Goal: Information Seeking & Learning: Compare options

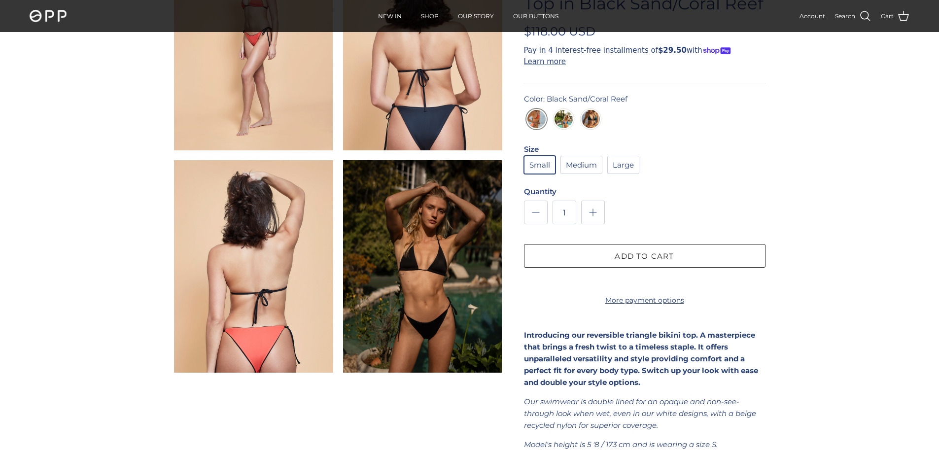
scroll to position [937, 0]
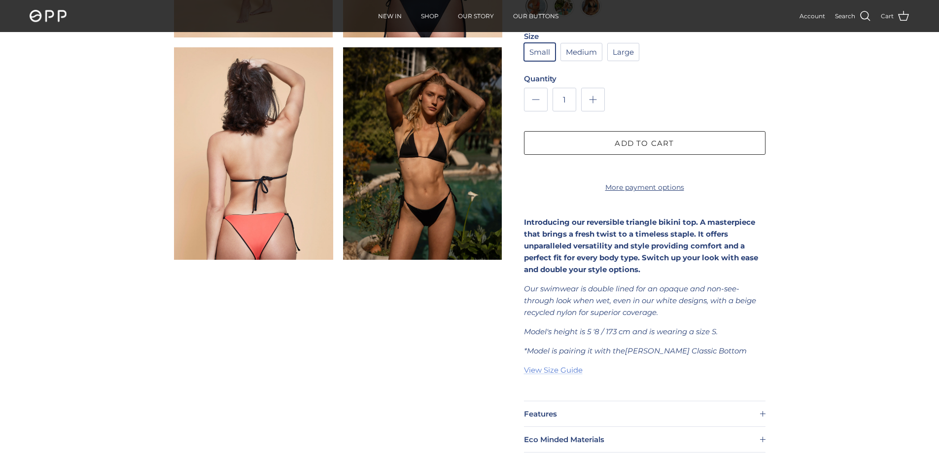
click at [242, 245] on img at bounding box center [253, 153] width 159 height 212
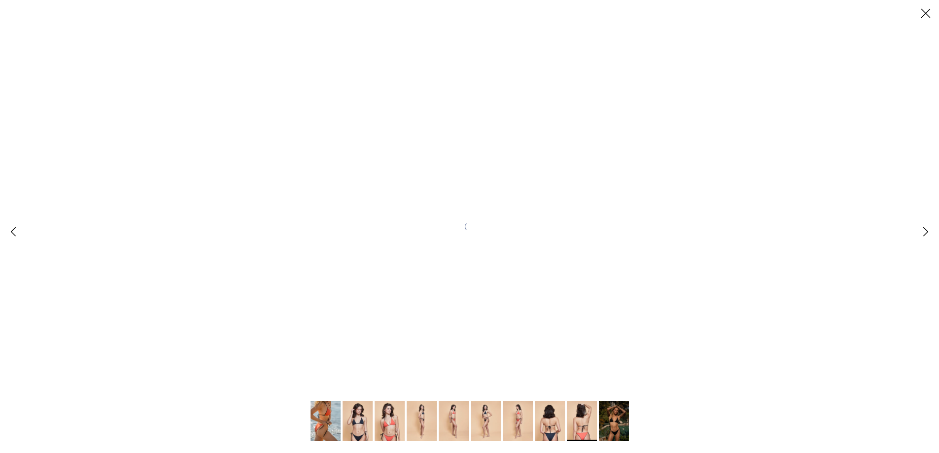
scroll to position [0, 0]
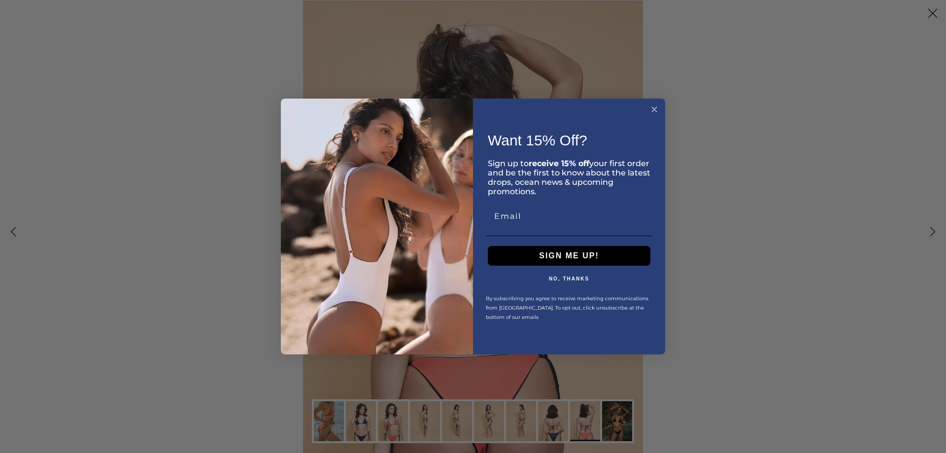
click at [655, 108] on circle "Close dialog" at bounding box center [654, 109] width 11 height 11
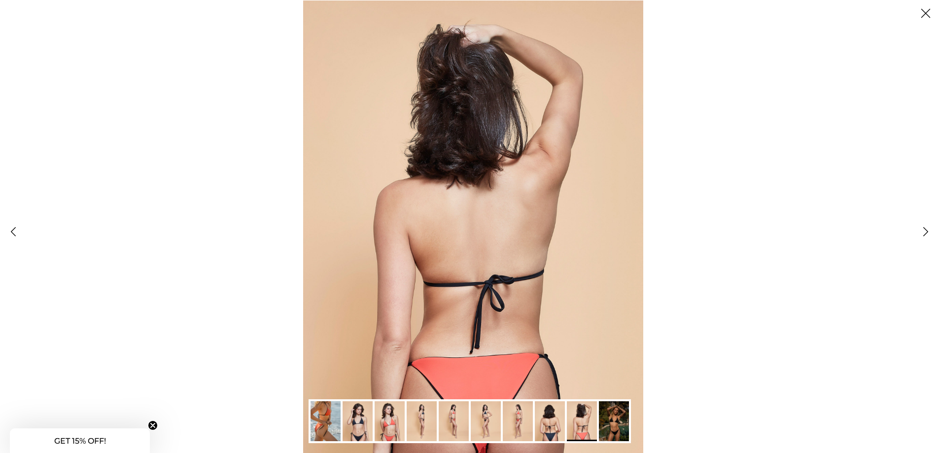
click at [509, 290] on img "Gallery Viewer" at bounding box center [473, 226] width 340 height 453
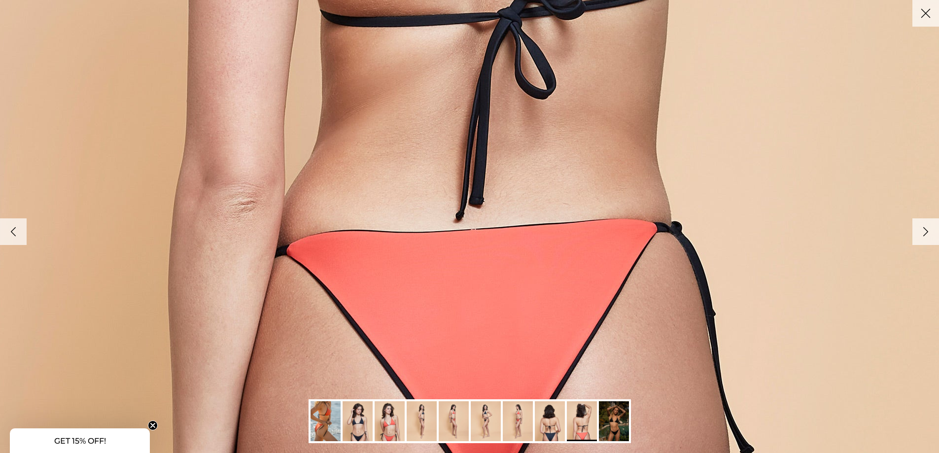
click at [623, 423] on img "Gallery Viewer" at bounding box center [614, 421] width 30 height 40
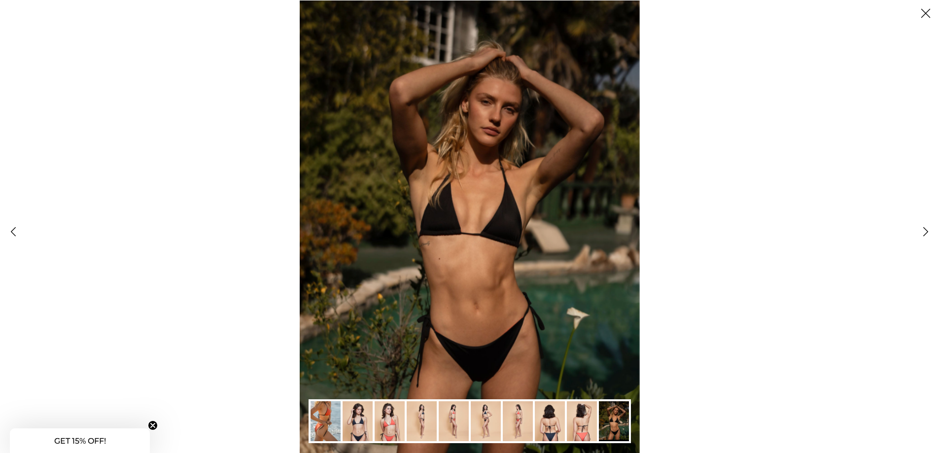
click at [925, 13] on button "Close" at bounding box center [925, 13] width 27 height 27
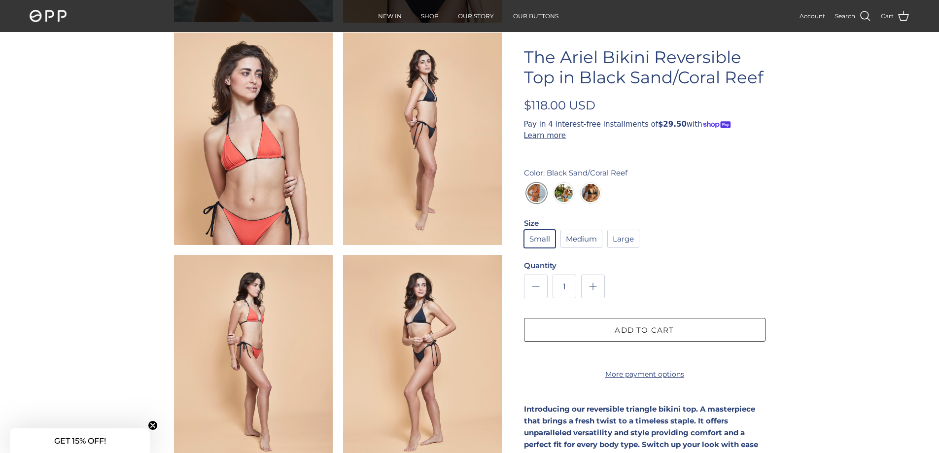
scroll to position [148, 0]
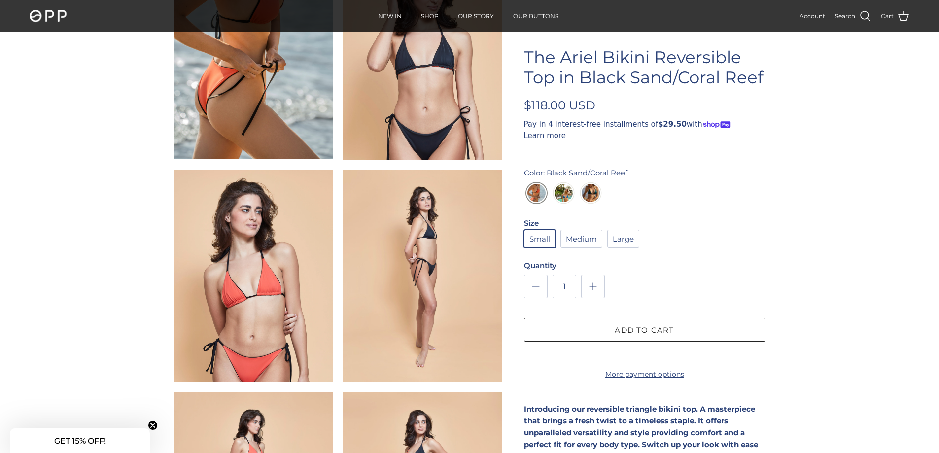
click at [565, 185] on img "Cloud Nine/Azure Sky" at bounding box center [564, 196] width 18 height 24
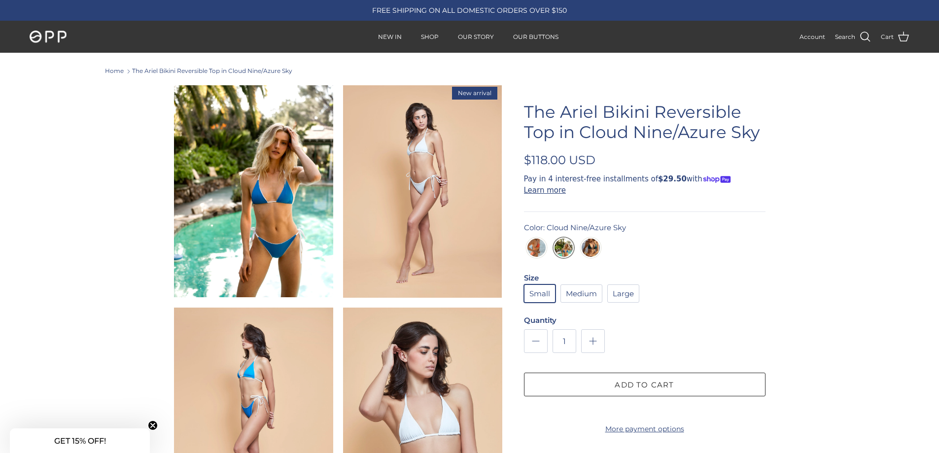
click at [304, 262] on img at bounding box center [253, 191] width 159 height 212
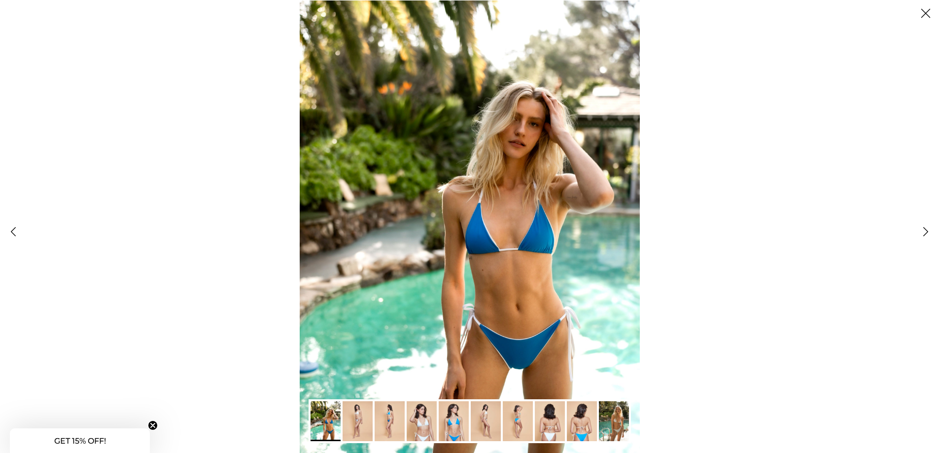
click at [503, 376] on img "Gallery Viewer" at bounding box center [470, 226] width 340 height 453
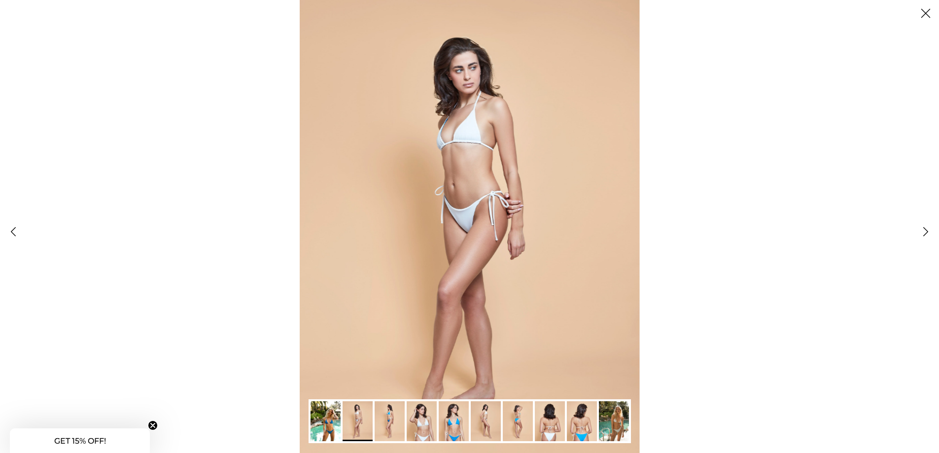
click at [482, 429] on img "Gallery Viewer" at bounding box center [486, 421] width 30 height 40
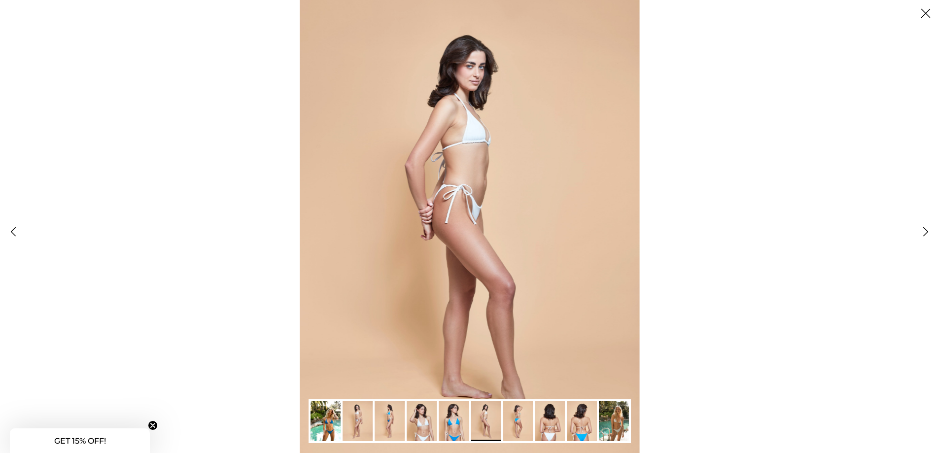
click at [519, 421] on img "Gallery Viewer" at bounding box center [518, 421] width 30 height 40
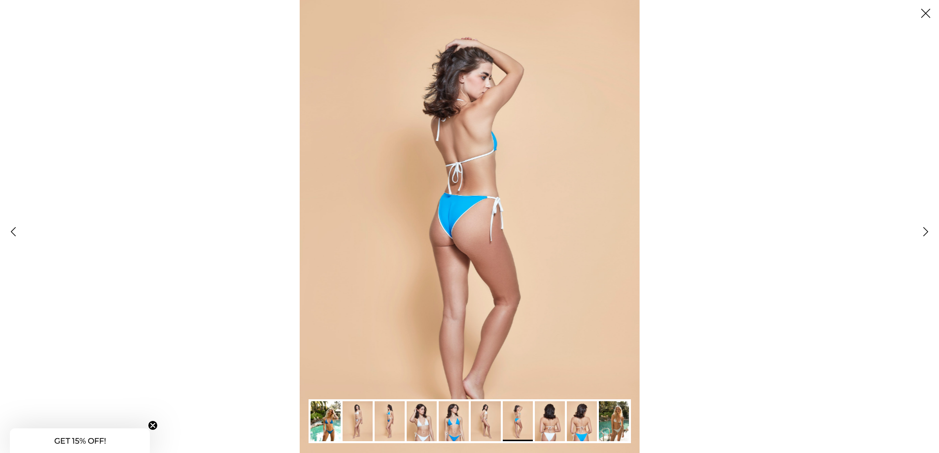
click at [552, 427] on img "Gallery Viewer" at bounding box center [550, 421] width 30 height 40
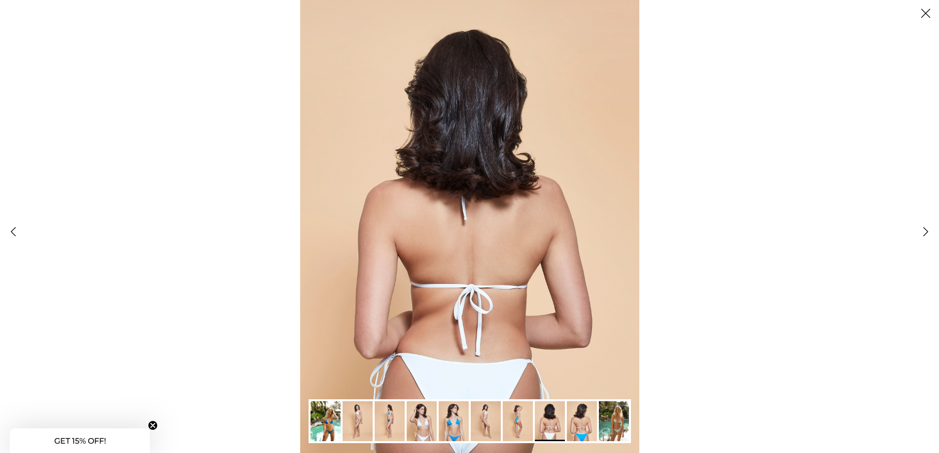
click at [584, 442] on link "Gallery Viewer" at bounding box center [582, 421] width 34 height 44
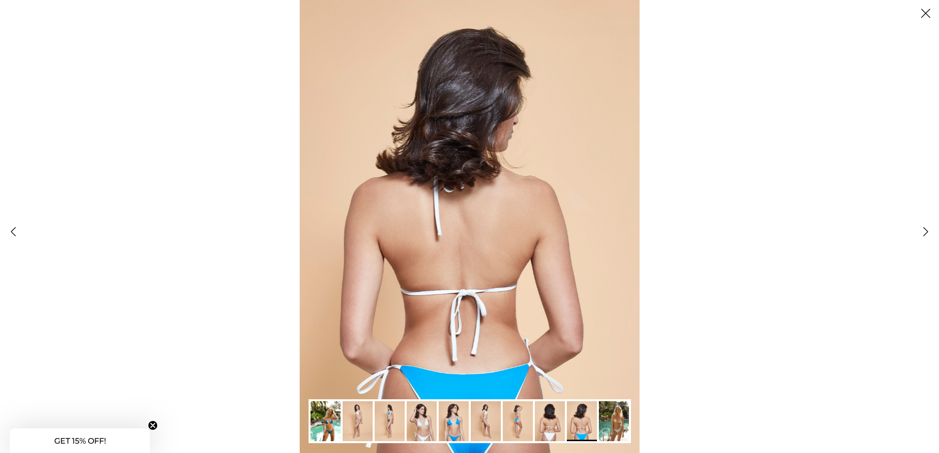
click at [925, 11] on button "Close" at bounding box center [925, 13] width 27 height 27
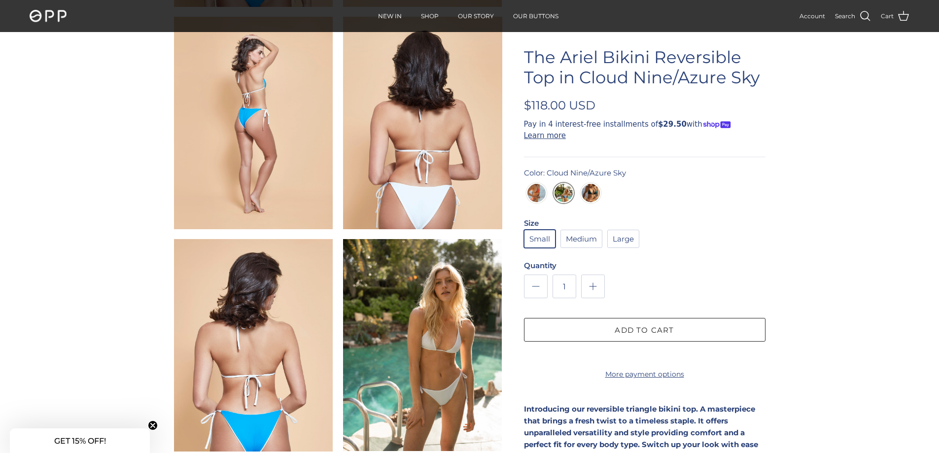
scroll to position [690, 0]
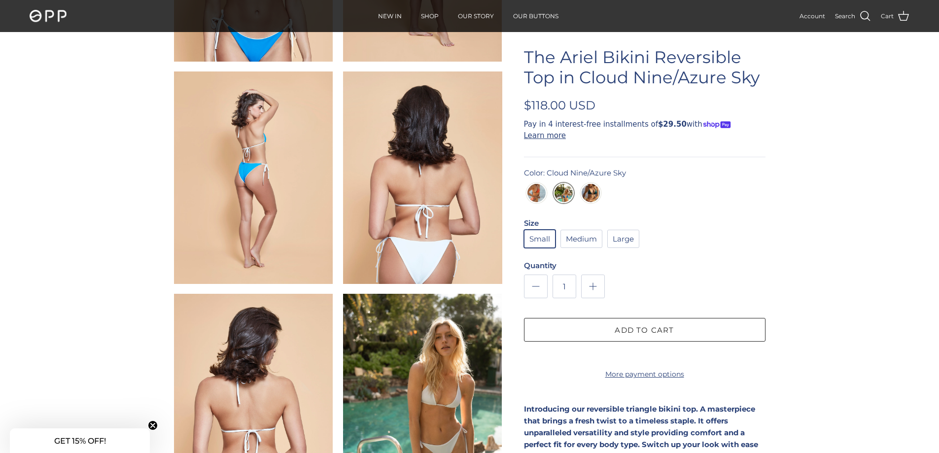
click at [589, 184] on img "Golden Hour/Deep Sea" at bounding box center [591, 196] width 18 height 24
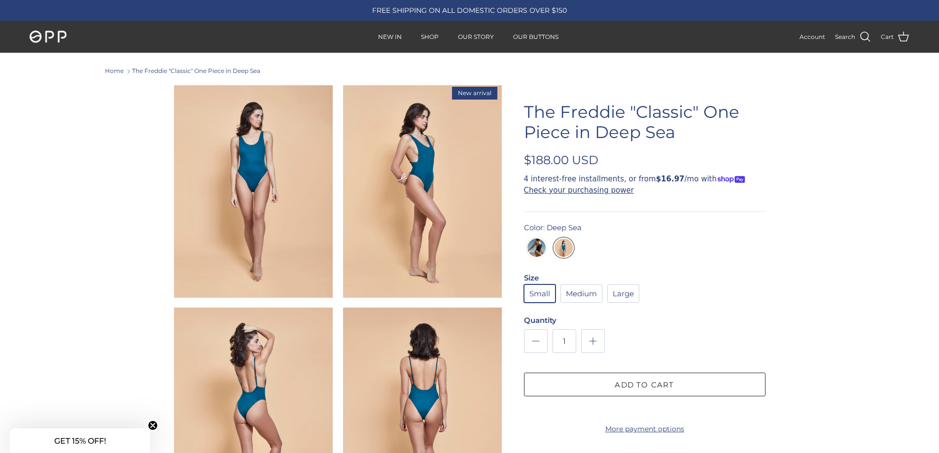
click at [380, 397] on img at bounding box center [422, 414] width 159 height 212
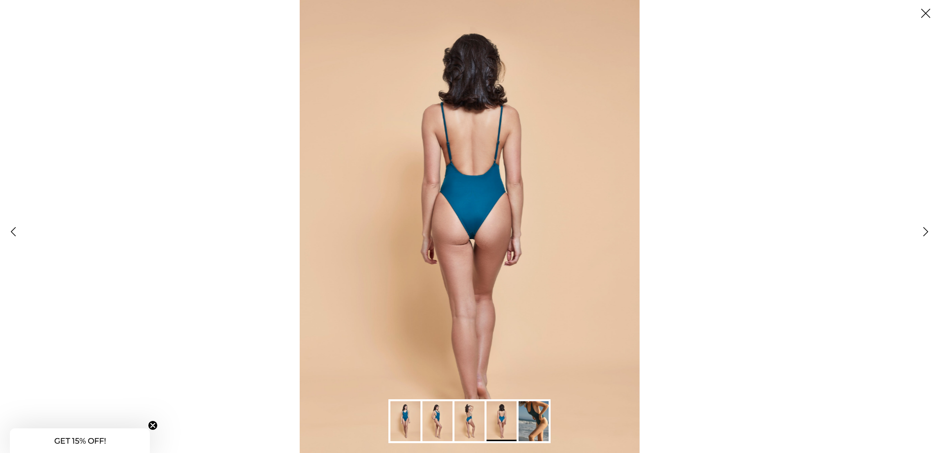
click at [474, 372] on img "Gallery Viewer" at bounding box center [470, 226] width 340 height 453
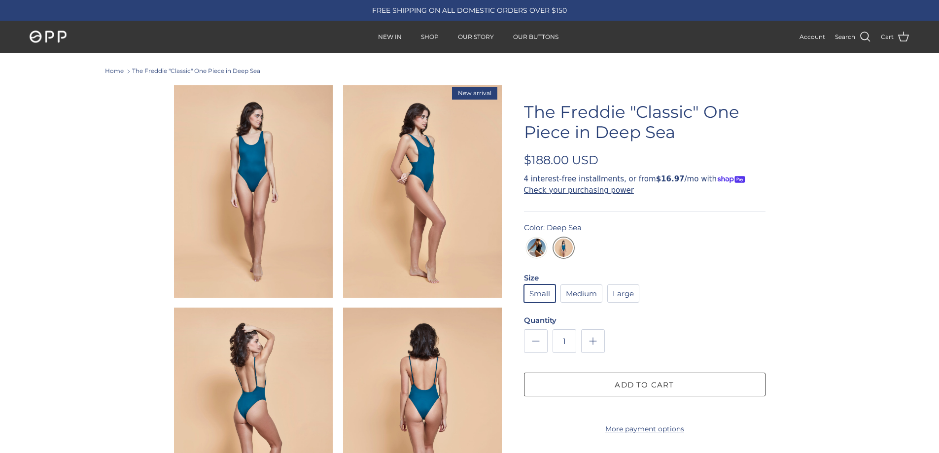
scroll to position [67, 0]
